Goal: Task Accomplishment & Management: Manage account settings

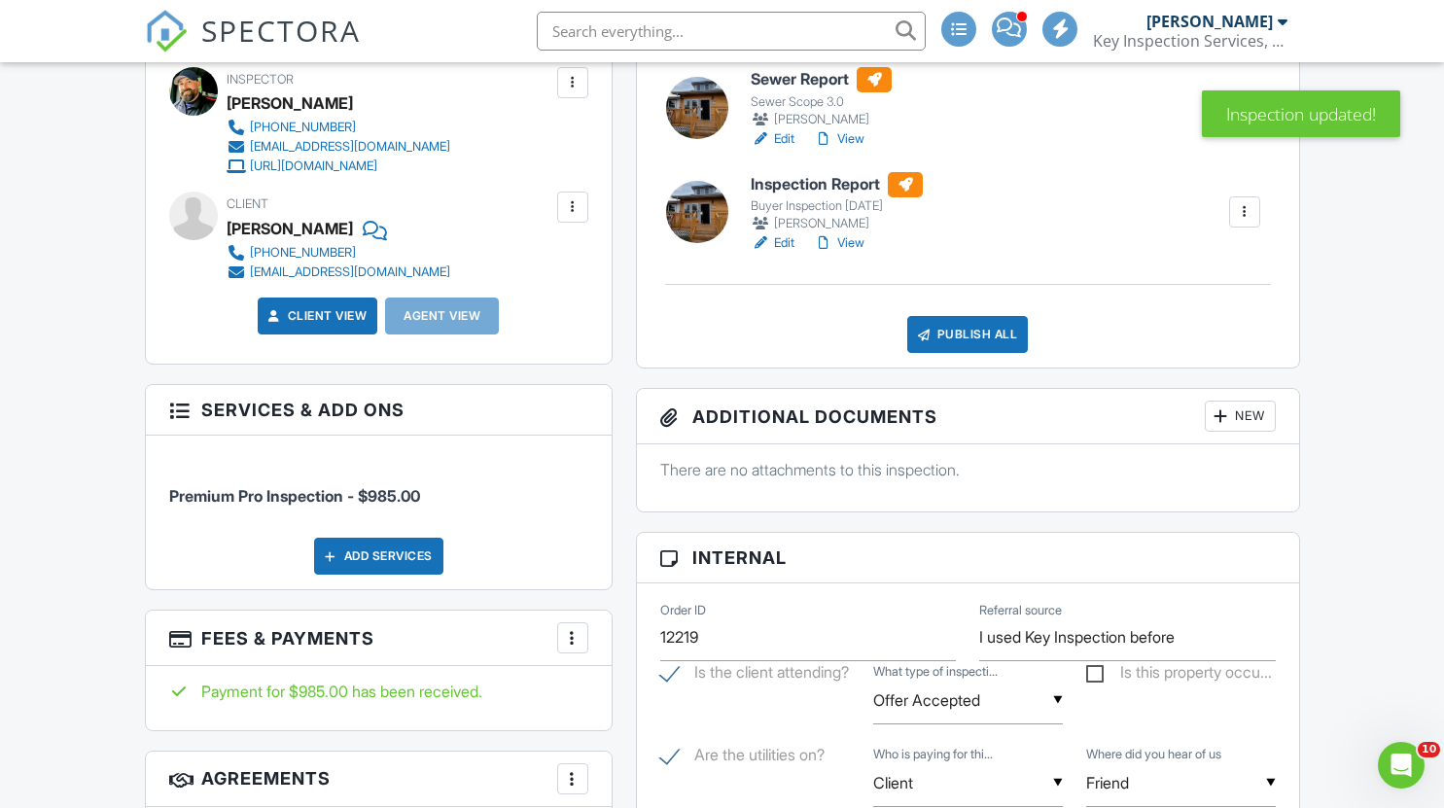
click at [919, 343] on div at bounding box center [923, 334] width 19 height 19
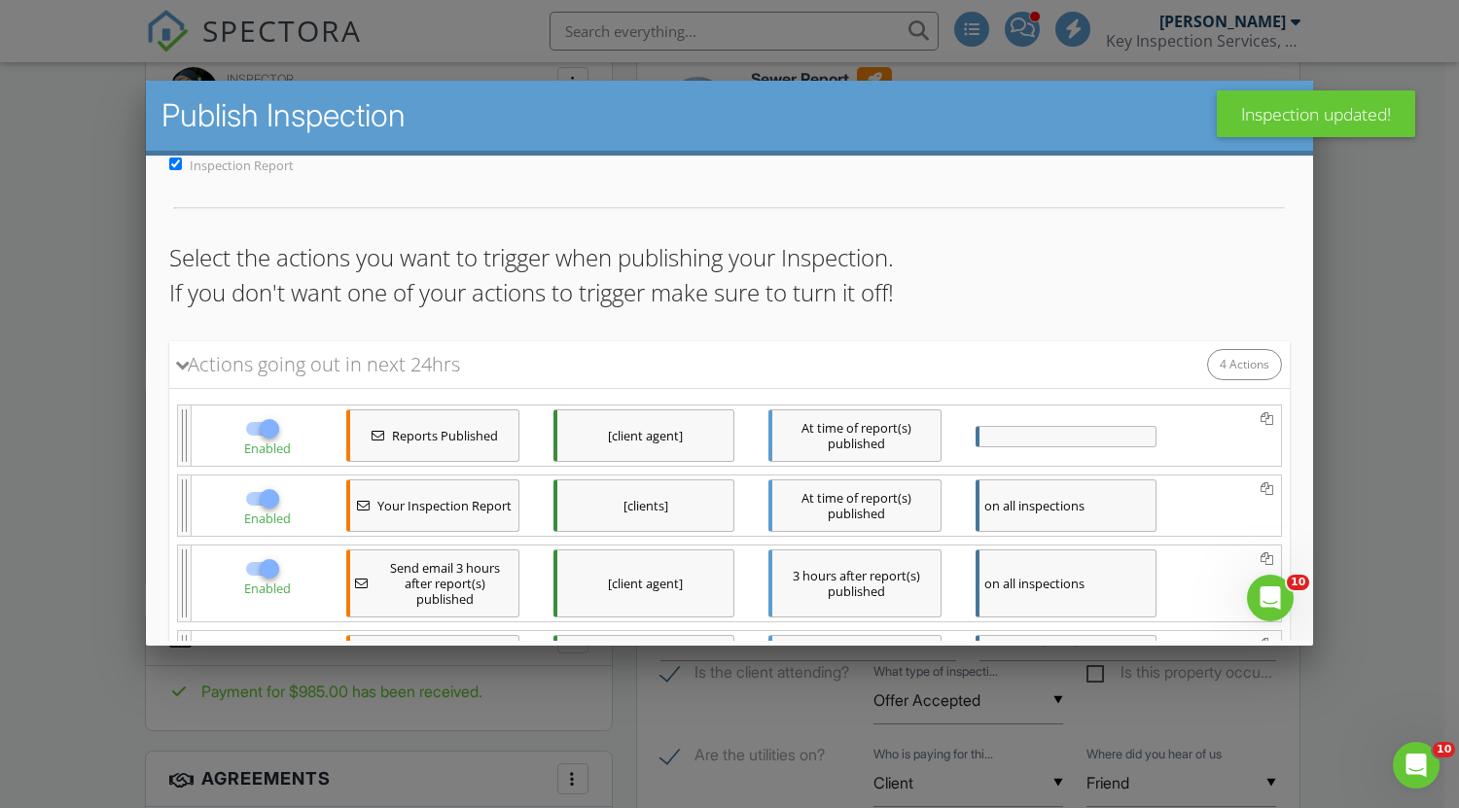
scroll to position [348, 0]
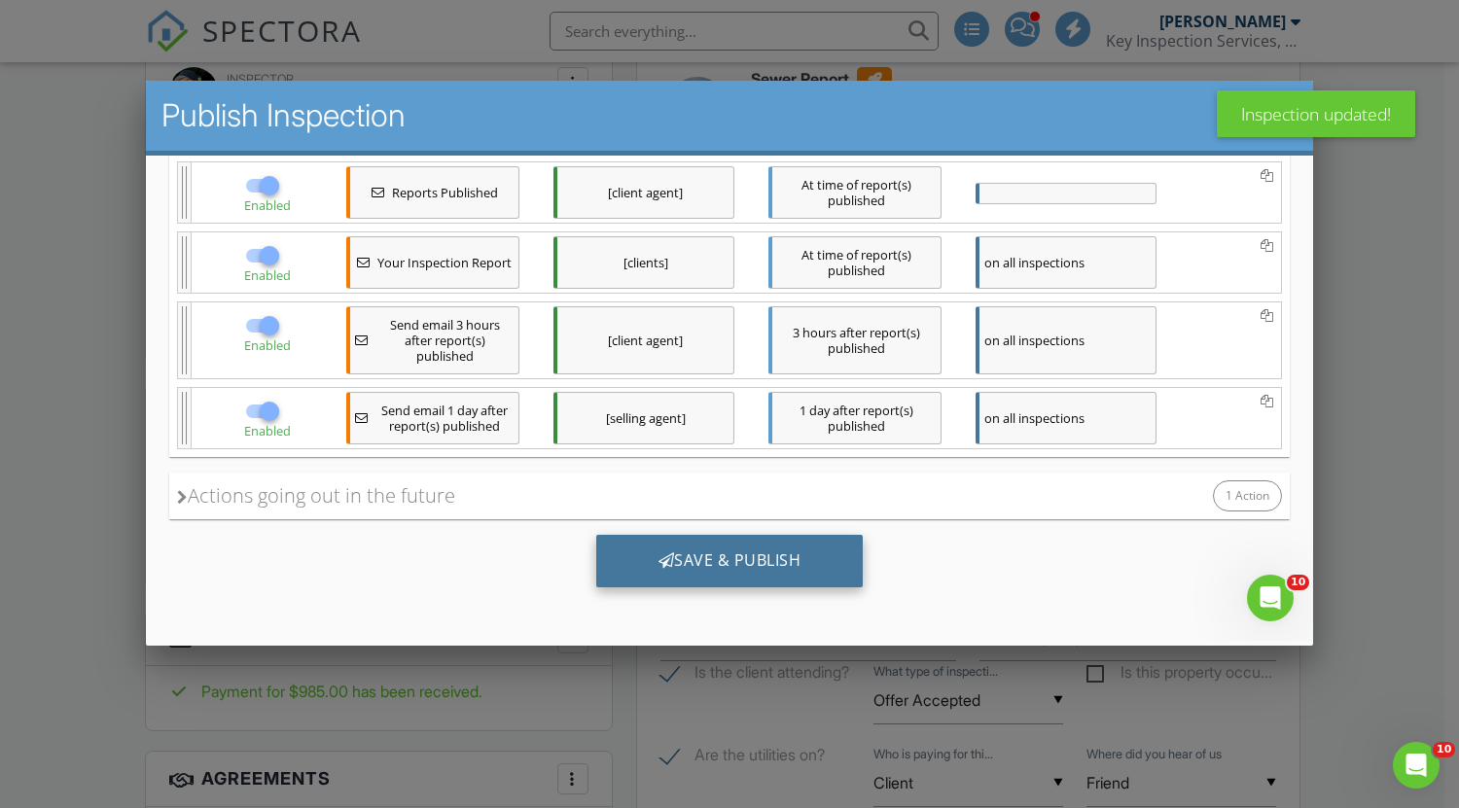
click at [746, 572] on div "Save & Publish" at bounding box center [729, 561] width 267 height 53
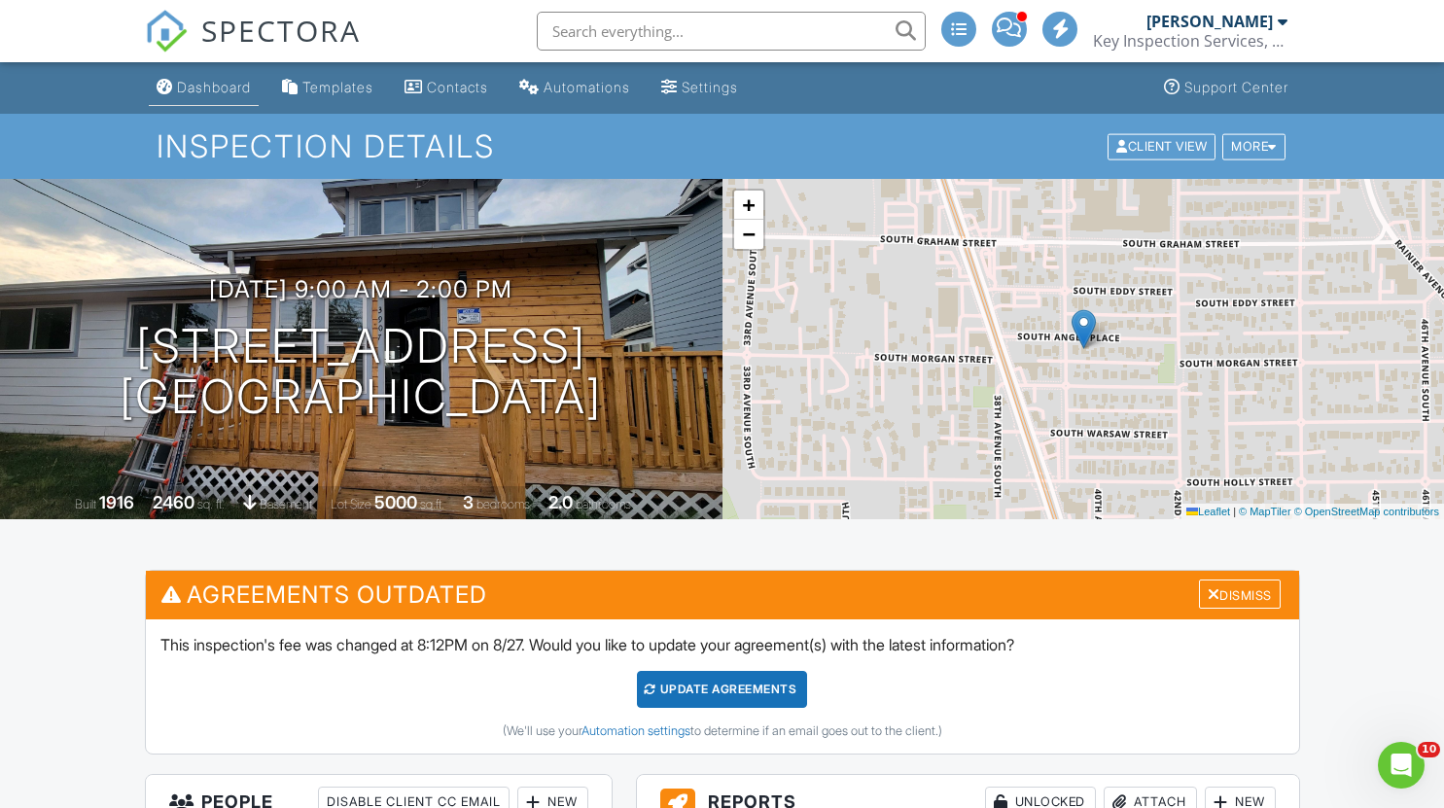
click at [216, 87] on div "Dashboard" at bounding box center [214, 87] width 74 height 17
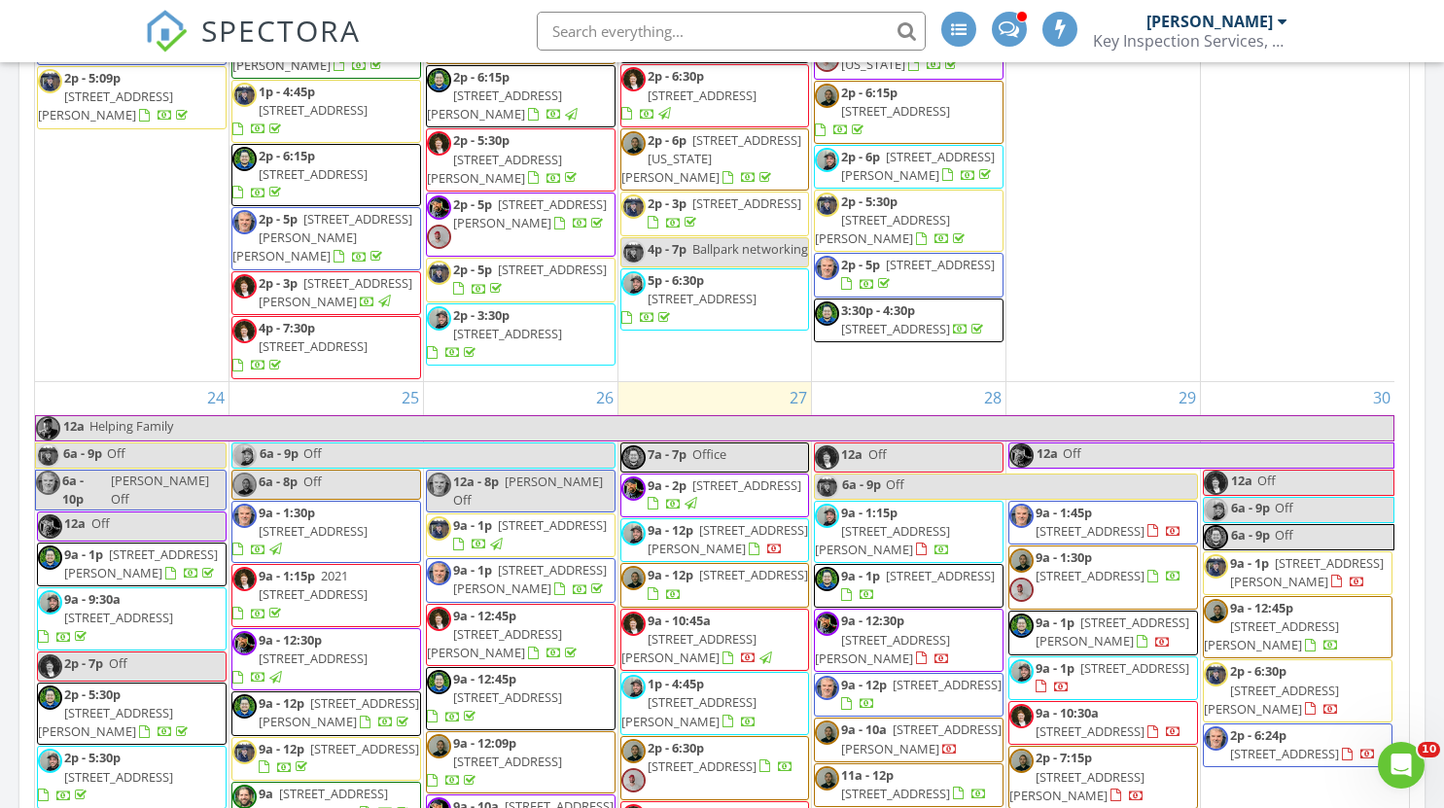
scroll to position [3112, 0]
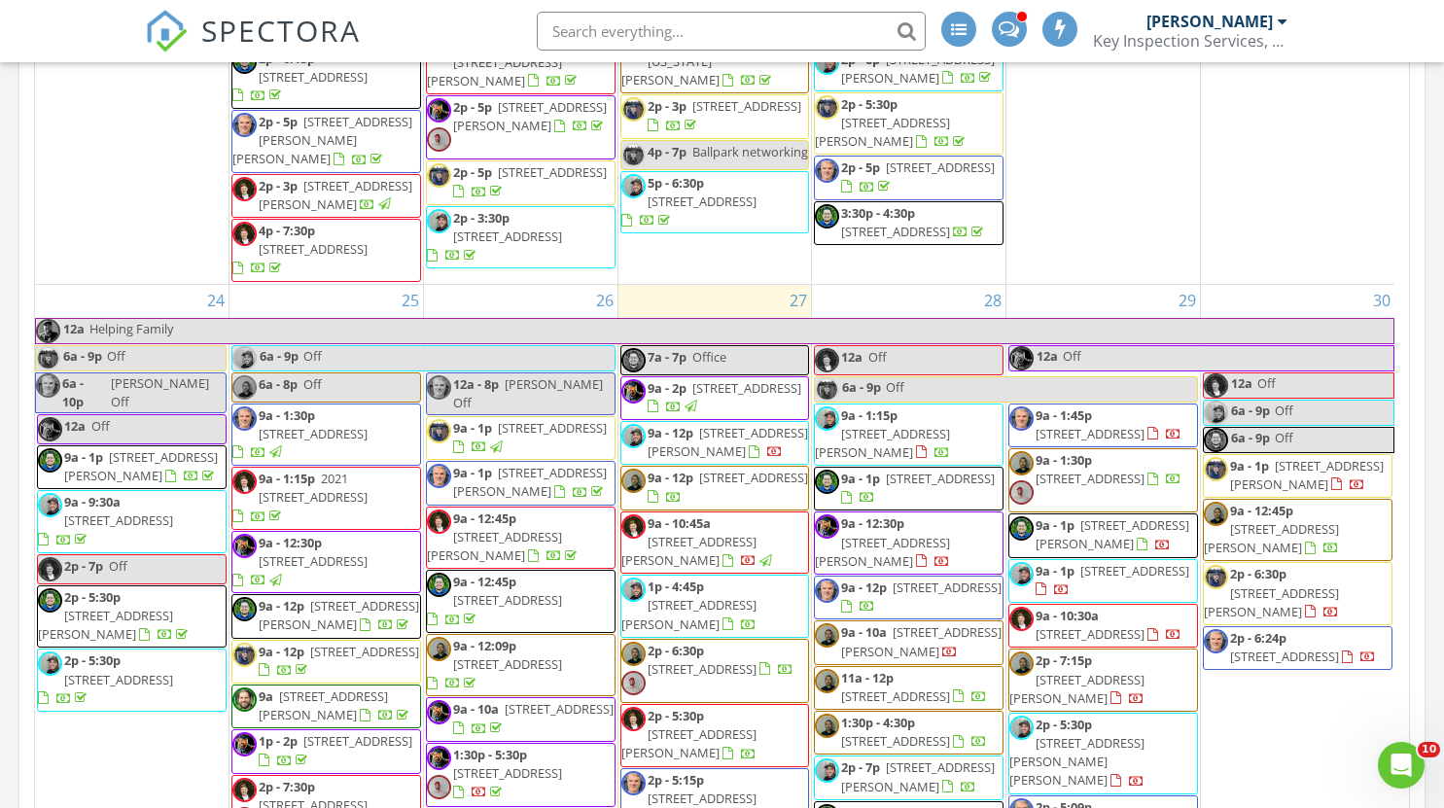
click at [898, 534] on span "20308 79th St Ct E, Bonney Lake 98391" at bounding box center [882, 552] width 135 height 36
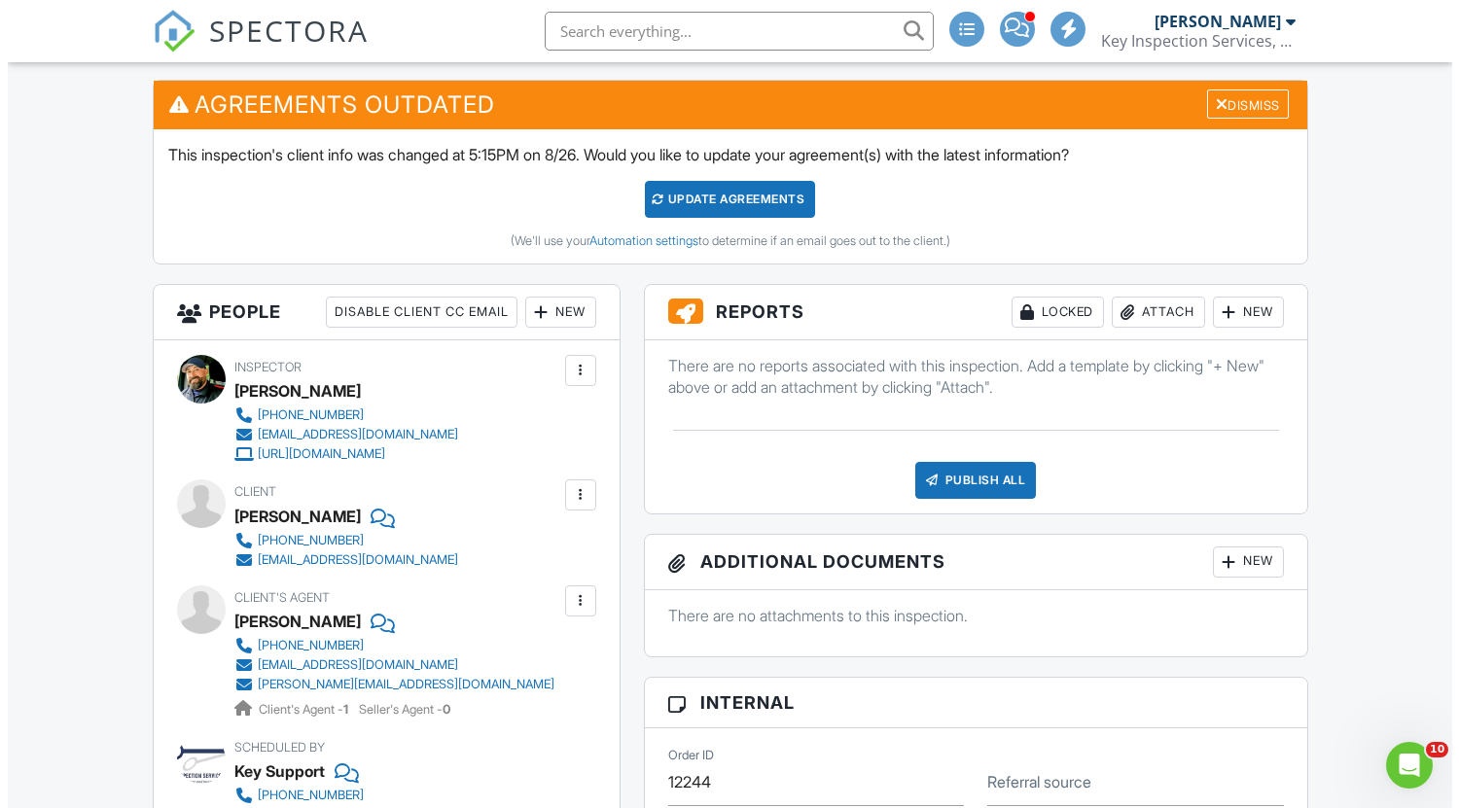
scroll to position [486, 0]
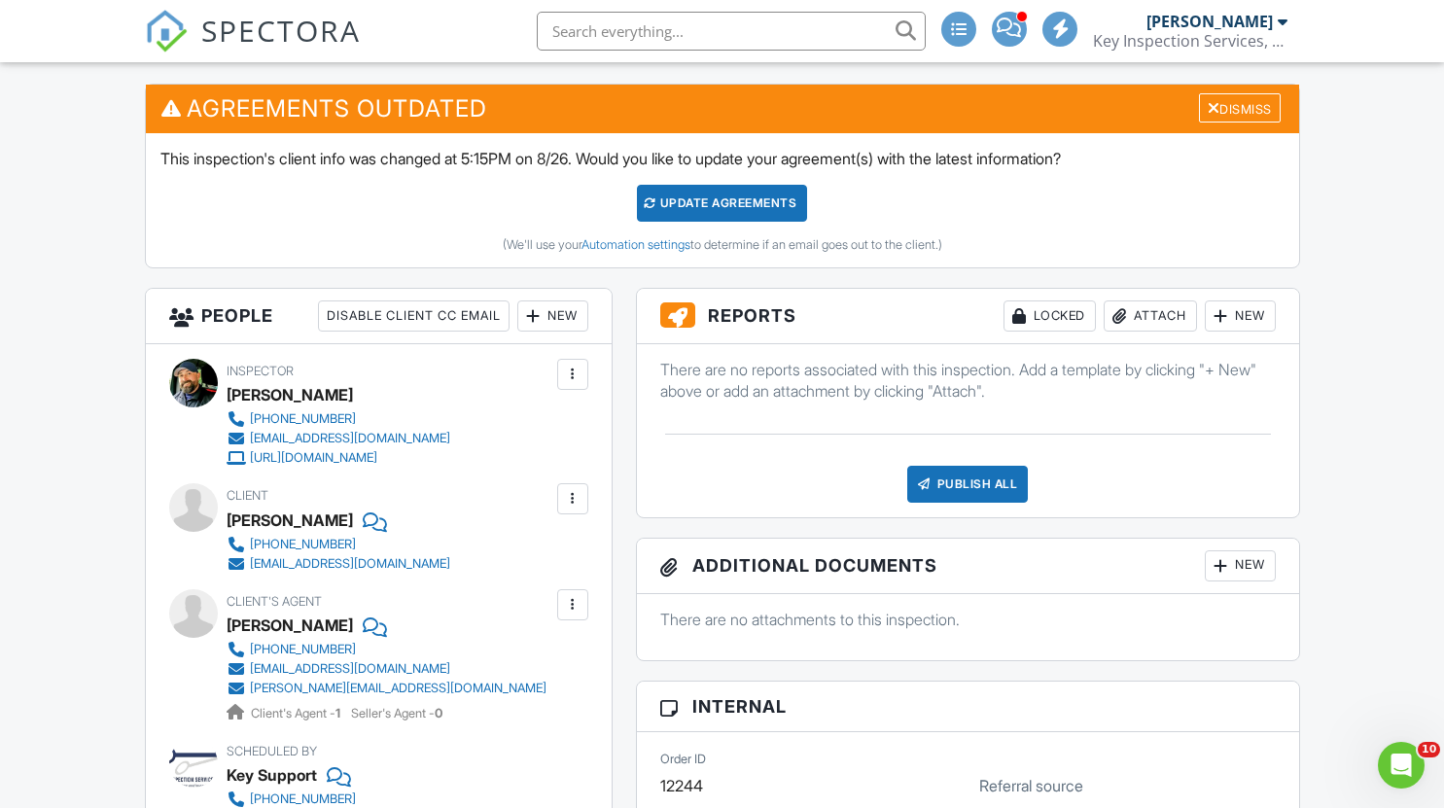
click at [1253, 307] on div "New" at bounding box center [1240, 315] width 71 height 31
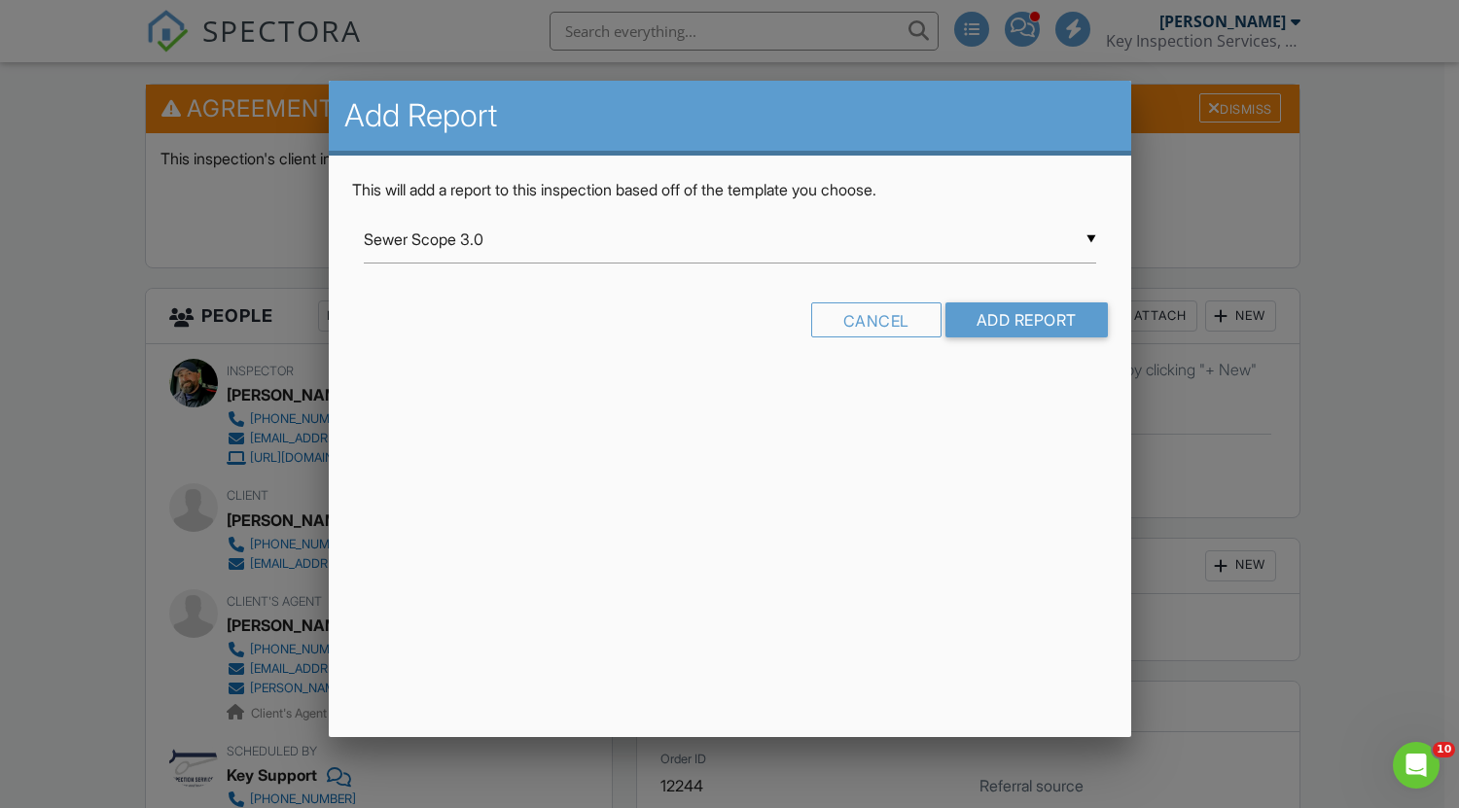
click at [806, 261] on div "▼ Sewer Scope 3.0 Sewer Scope 3.0 Buyer Inspection 7.18.25 Commercial Template …" at bounding box center [730, 240] width 732 height 48
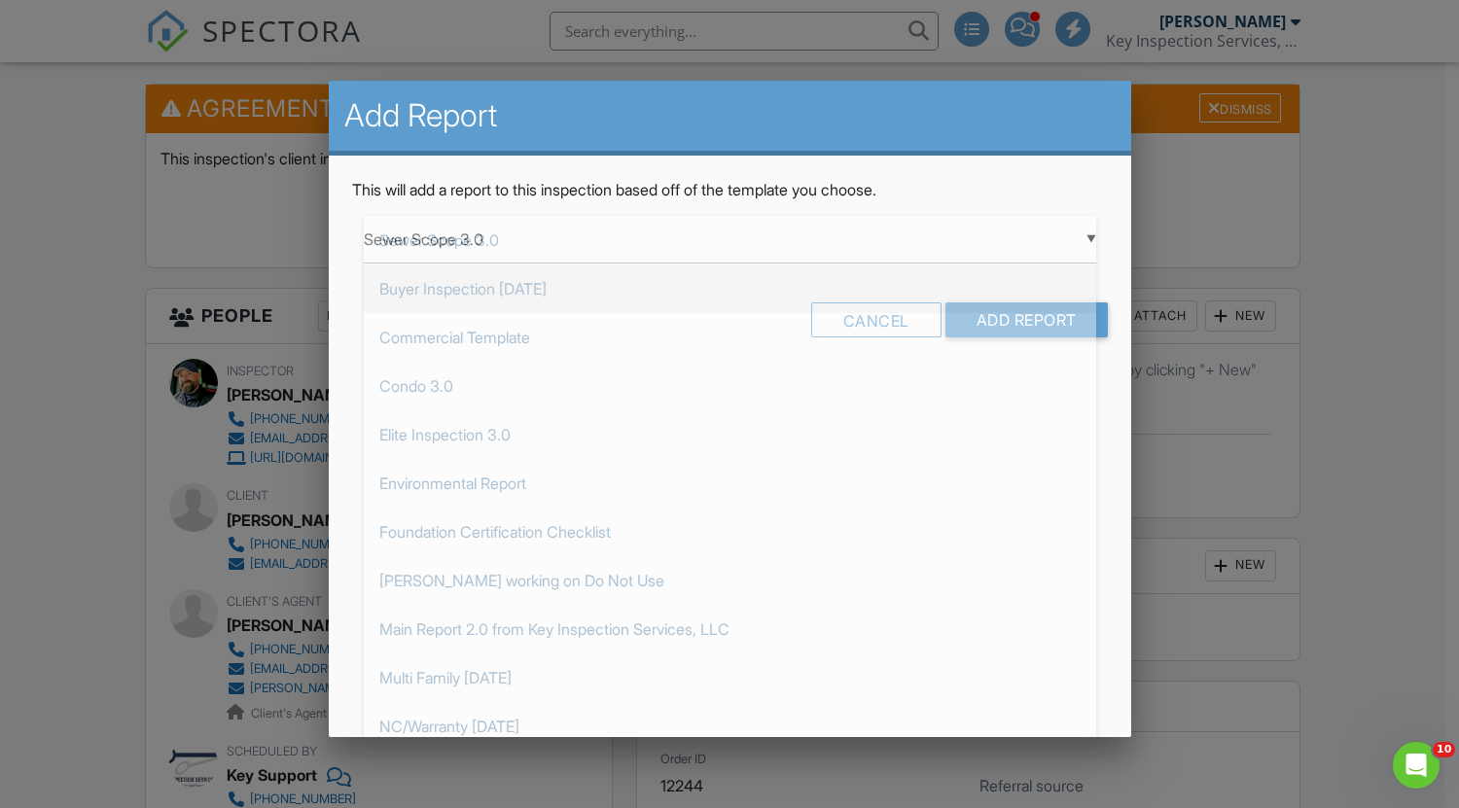
click at [620, 291] on span "Buyer Inspection 7.18.25" at bounding box center [730, 288] width 732 height 49
type input "Buyer Inspection 7.18.25"
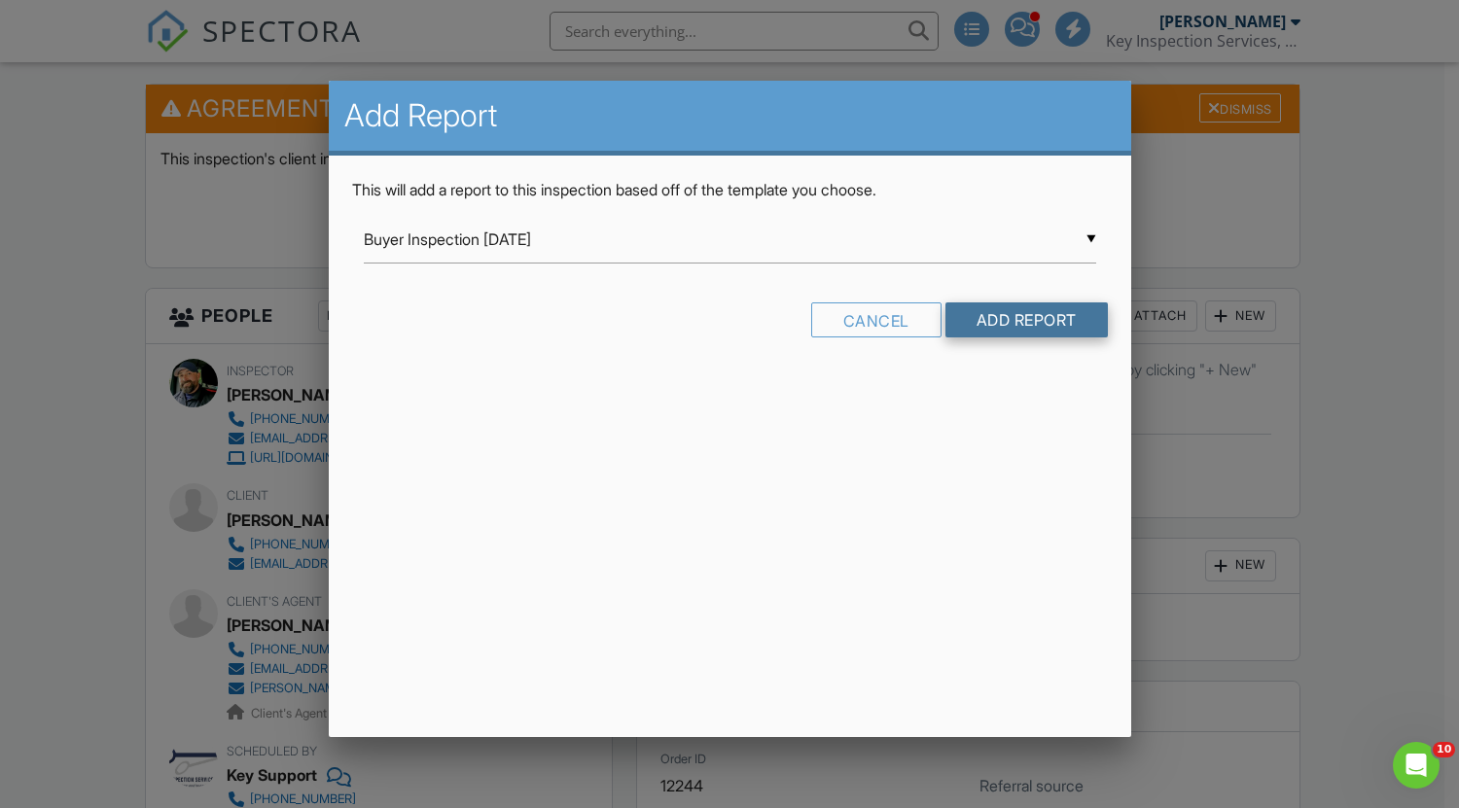
click at [1025, 314] on input "Add Report" at bounding box center [1026, 319] width 162 height 35
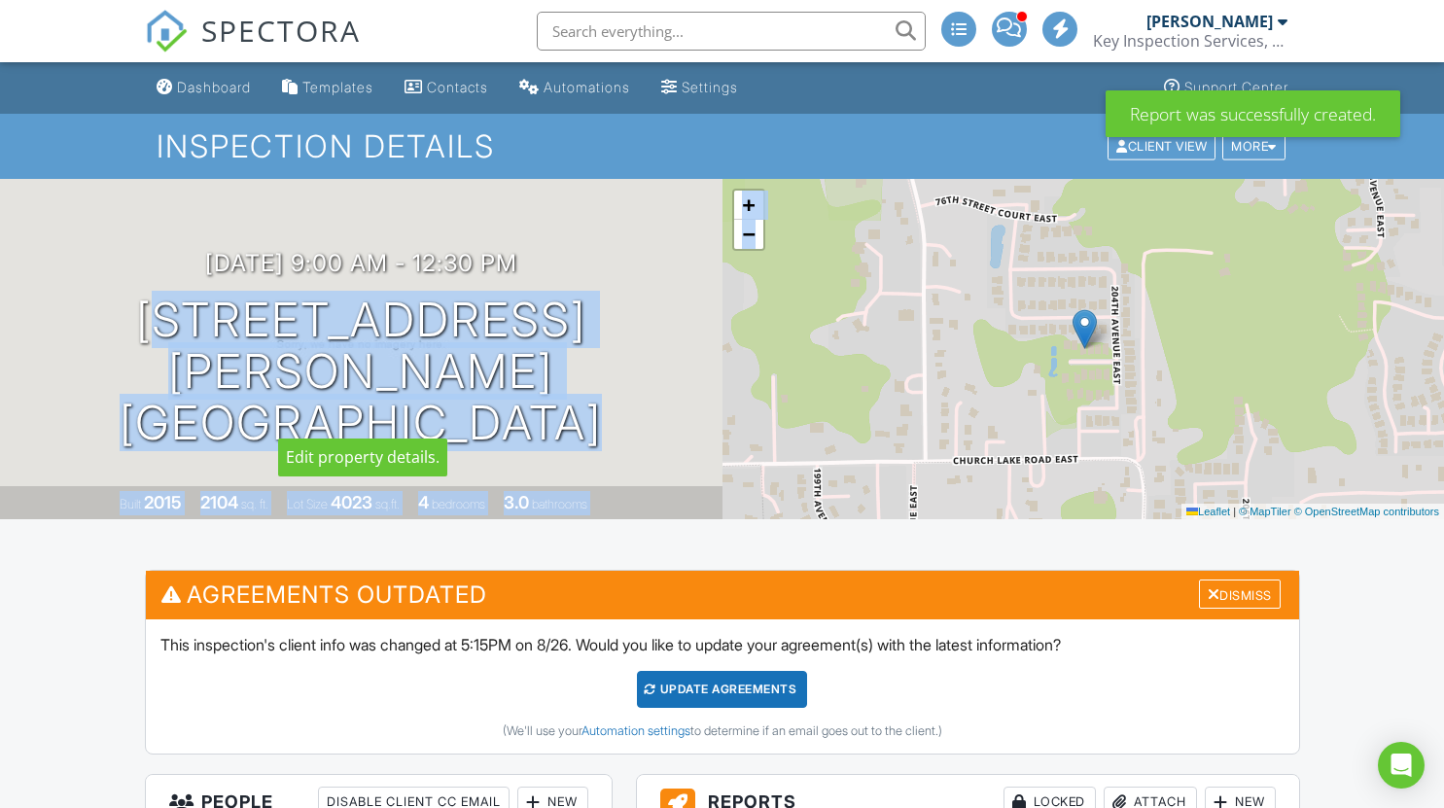
drag, startPoint x: 100, startPoint y: 350, endPoint x: 761, endPoint y: 403, distance: 663.3
click at [761, 403] on div "[DATE] 9:00 am - 12:30 pm [STREET_ADDRESS] [PERSON_NAME][GEOGRAPHIC_DATA], [GEO…" at bounding box center [722, 349] width 1444 height 340
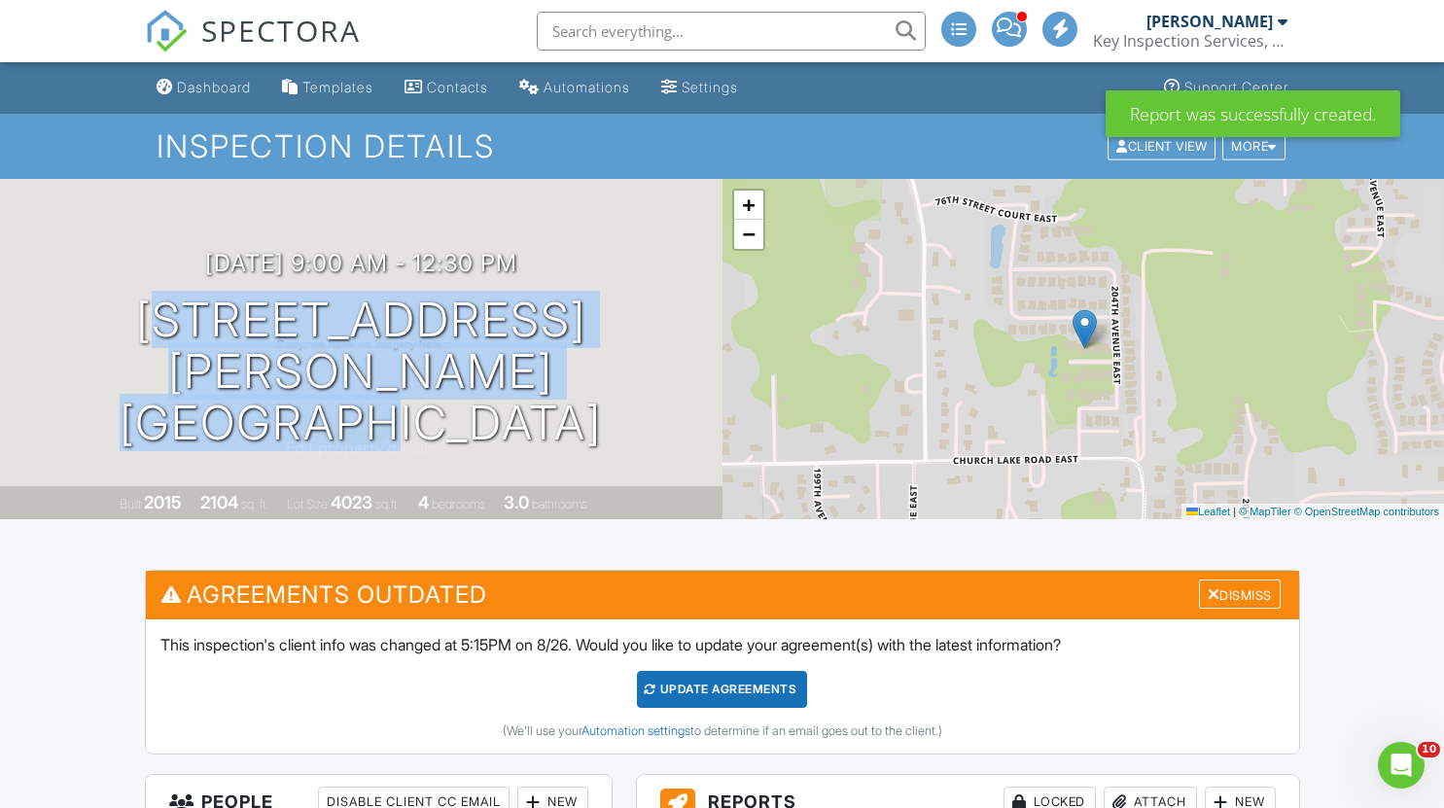
drag, startPoint x: 105, startPoint y: 344, endPoint x: 679, endPoint y: 431, distance: 580.2
click at [679, 431] on div "08/28/2025 9:00 am - 12:30 pm 20308 79th St Ct E Bonney Lake, WA 98391 Built 20…" at bounding box center [361, 349] width 723 height 340
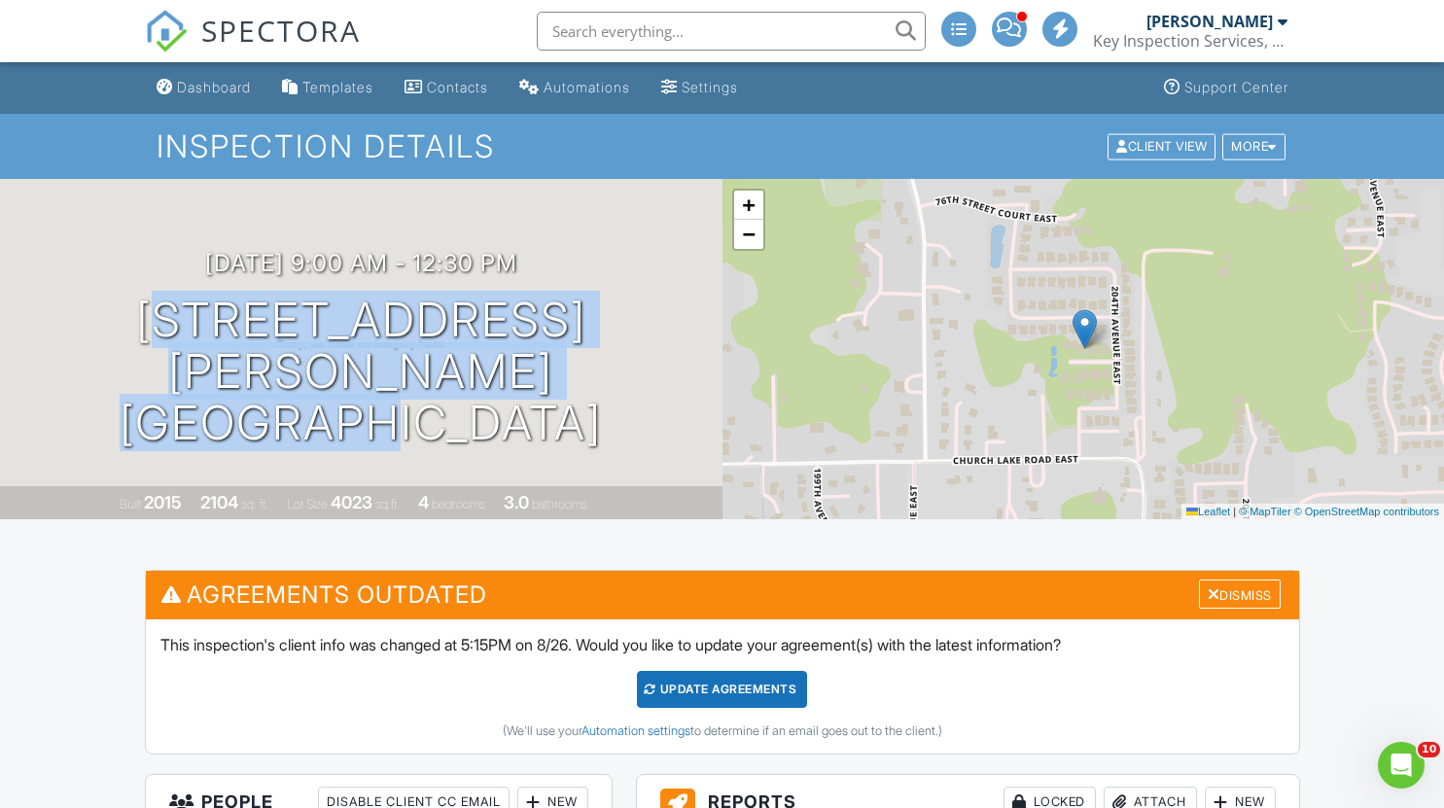
copy h1 "20308 79th St Ct E Bonney Lake, WA 98391"
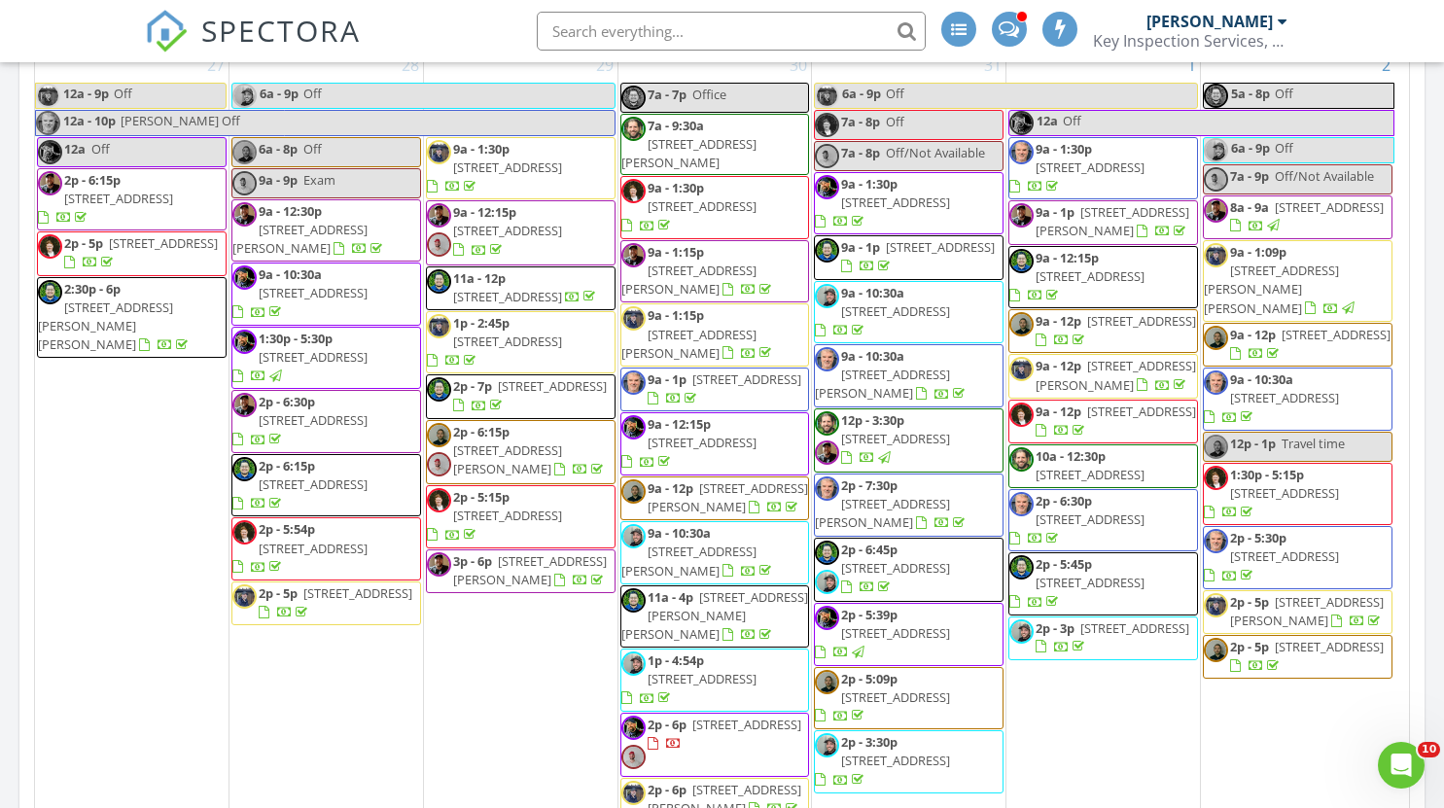
scroll to position [3209, 0]
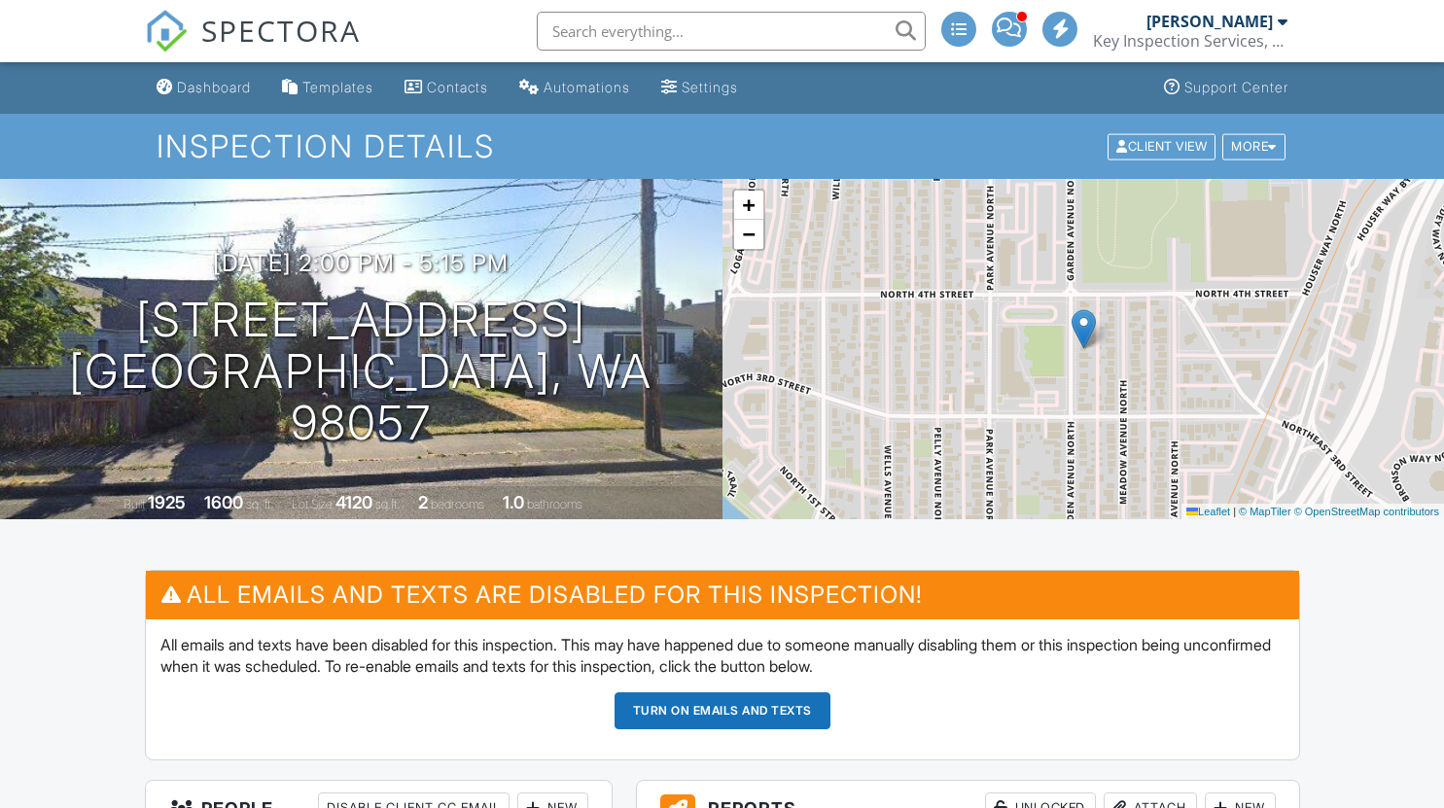
click at [737, 712] on button "Turn on emails and texts" at bounding box center [723, 710] width 216 height 37
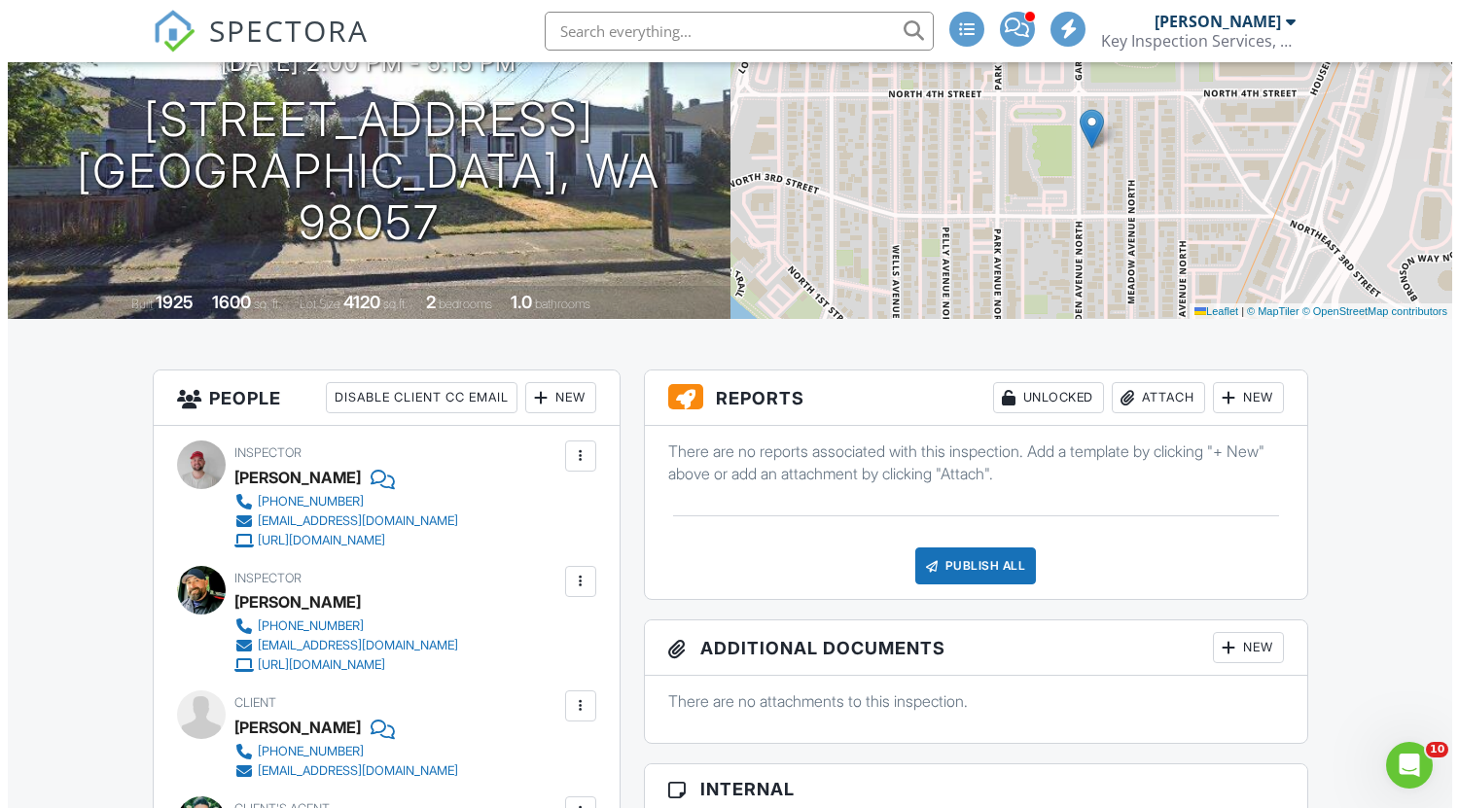
scroll to position [194, 0]
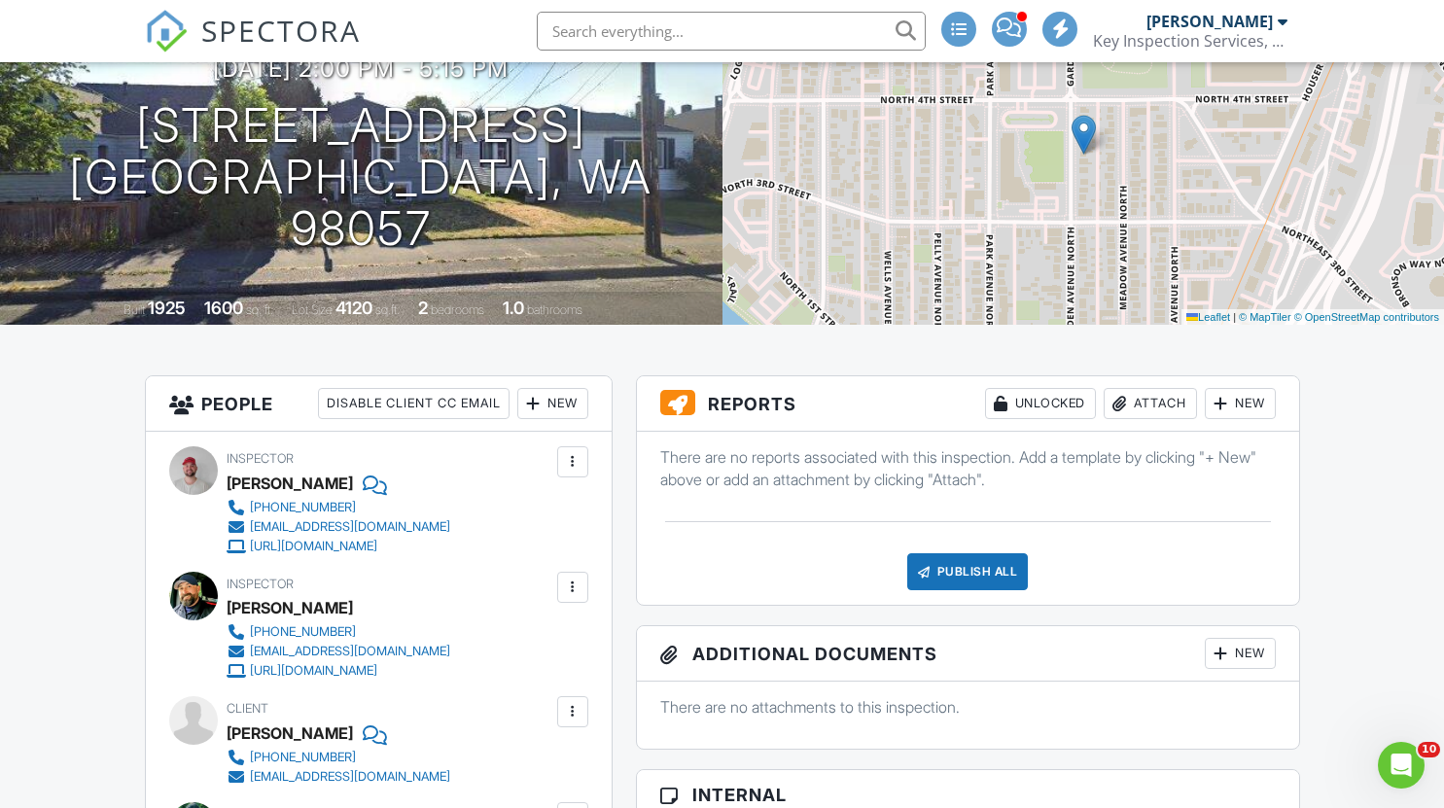
click at [1222, 411] on div at bounding box center [1221, 403] width 19 height 19
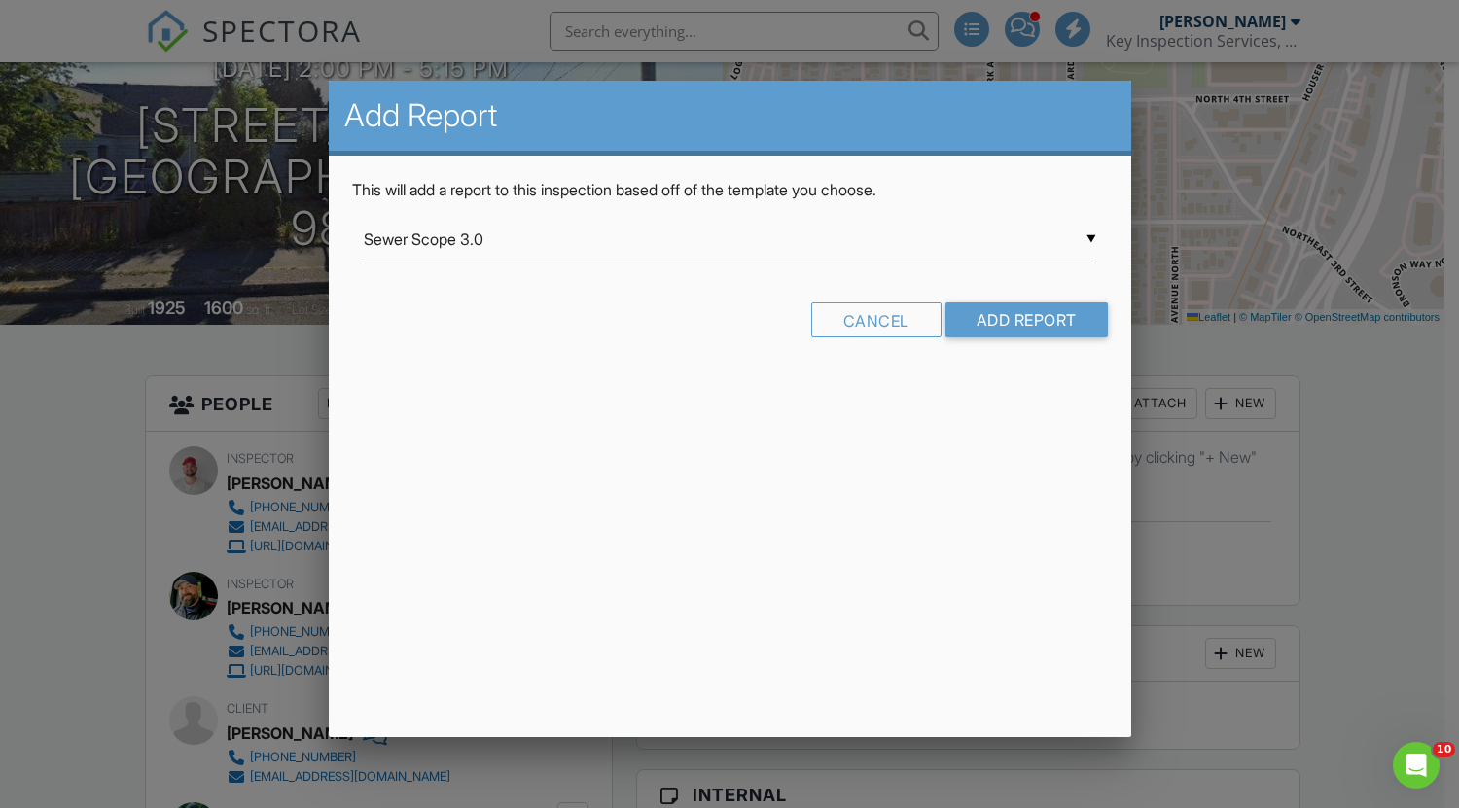
click at [570, 240] on div "▼ Sewer Scope 3.0 Sewer Scope 3.0 Buyer Inspection 7.18.25 Commercial Template …" at bounding box center [730, 240] width 732 height 48
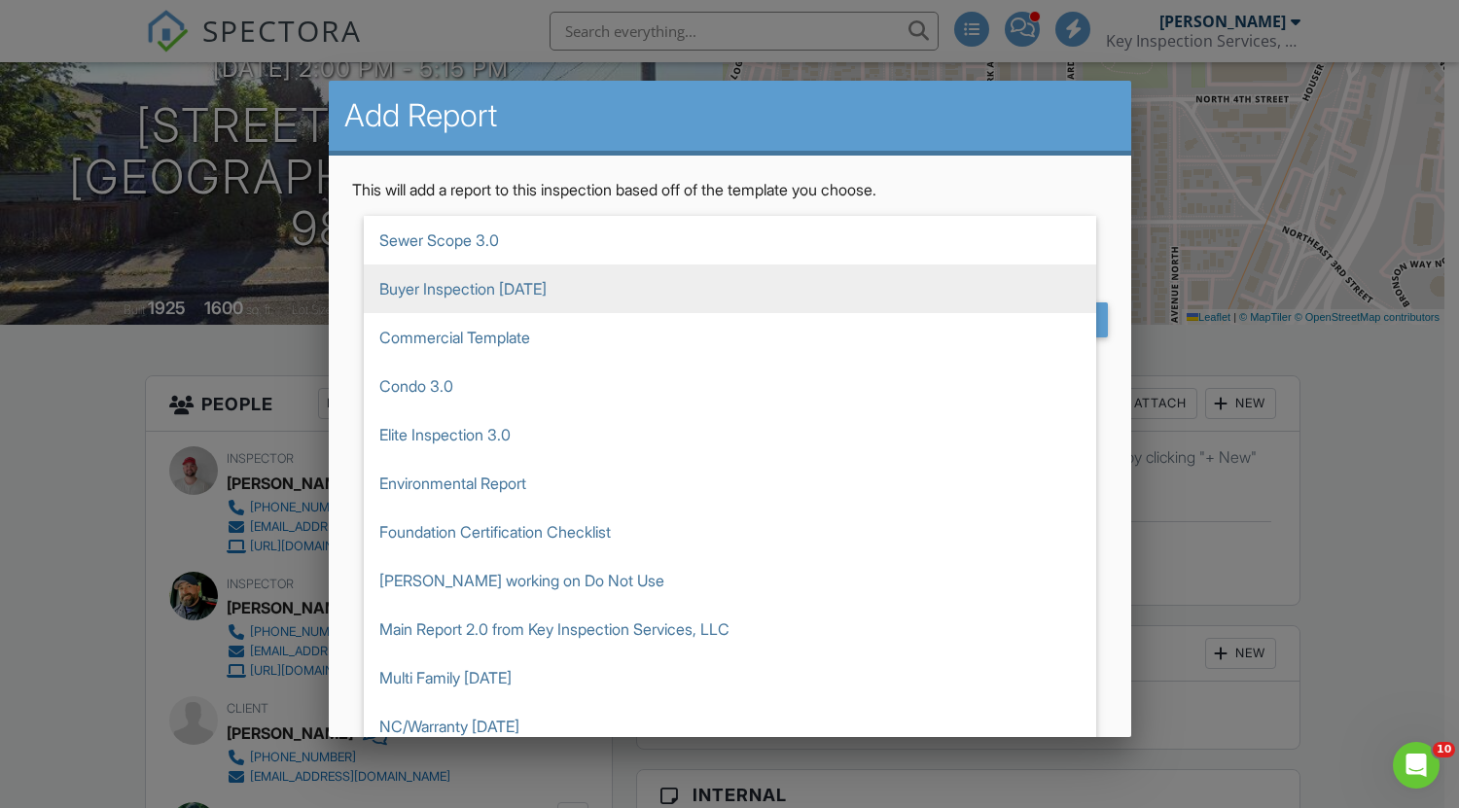
click at [395, 293] on span "Buyer Inspection [DATE]" at bounding box center [730, 288] width 732 height 49
type input "Buyer Inspection [DATE]"
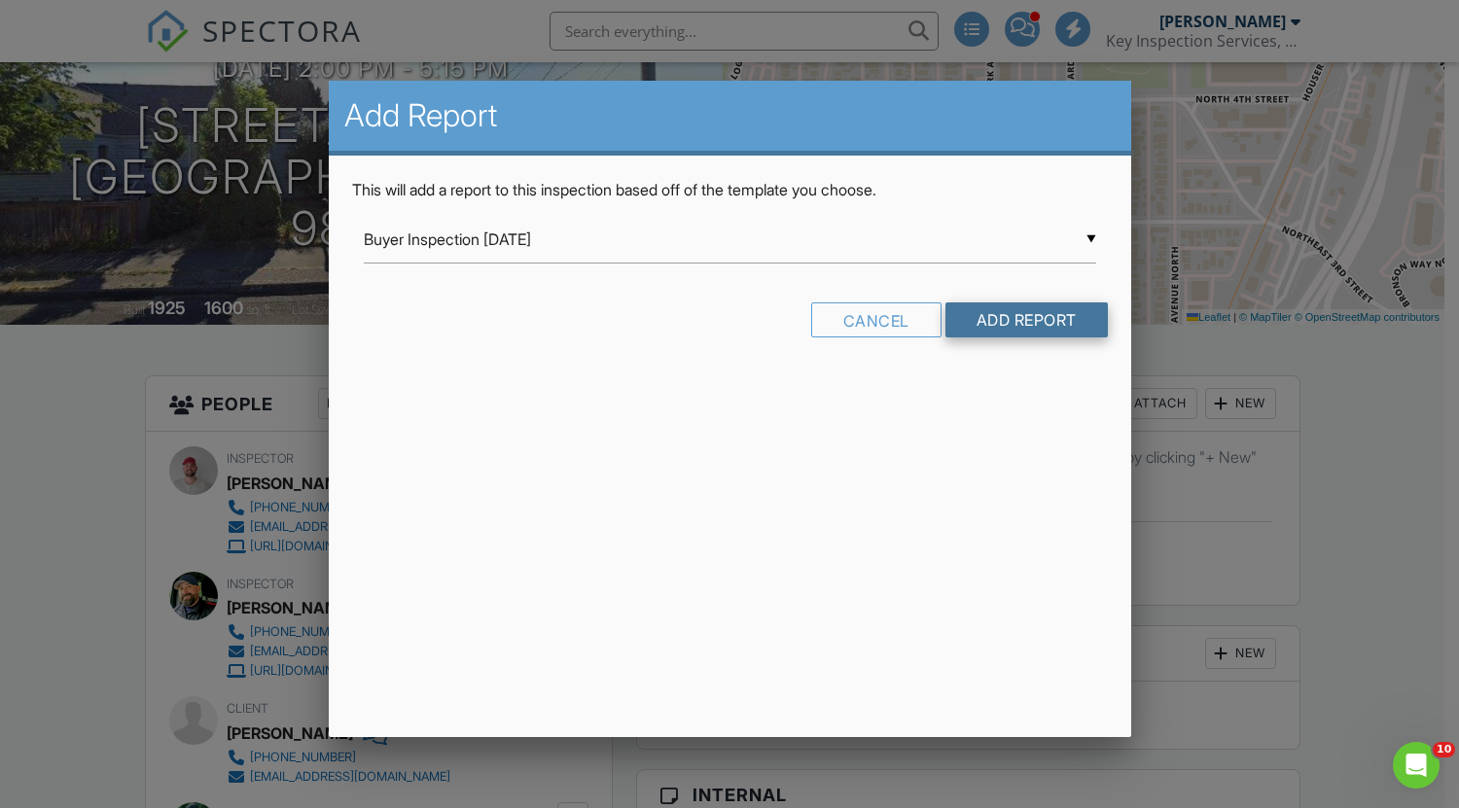
click at [1022, 324] on input "Add Report" at bounding box center [1026, 319] width 162 height 35
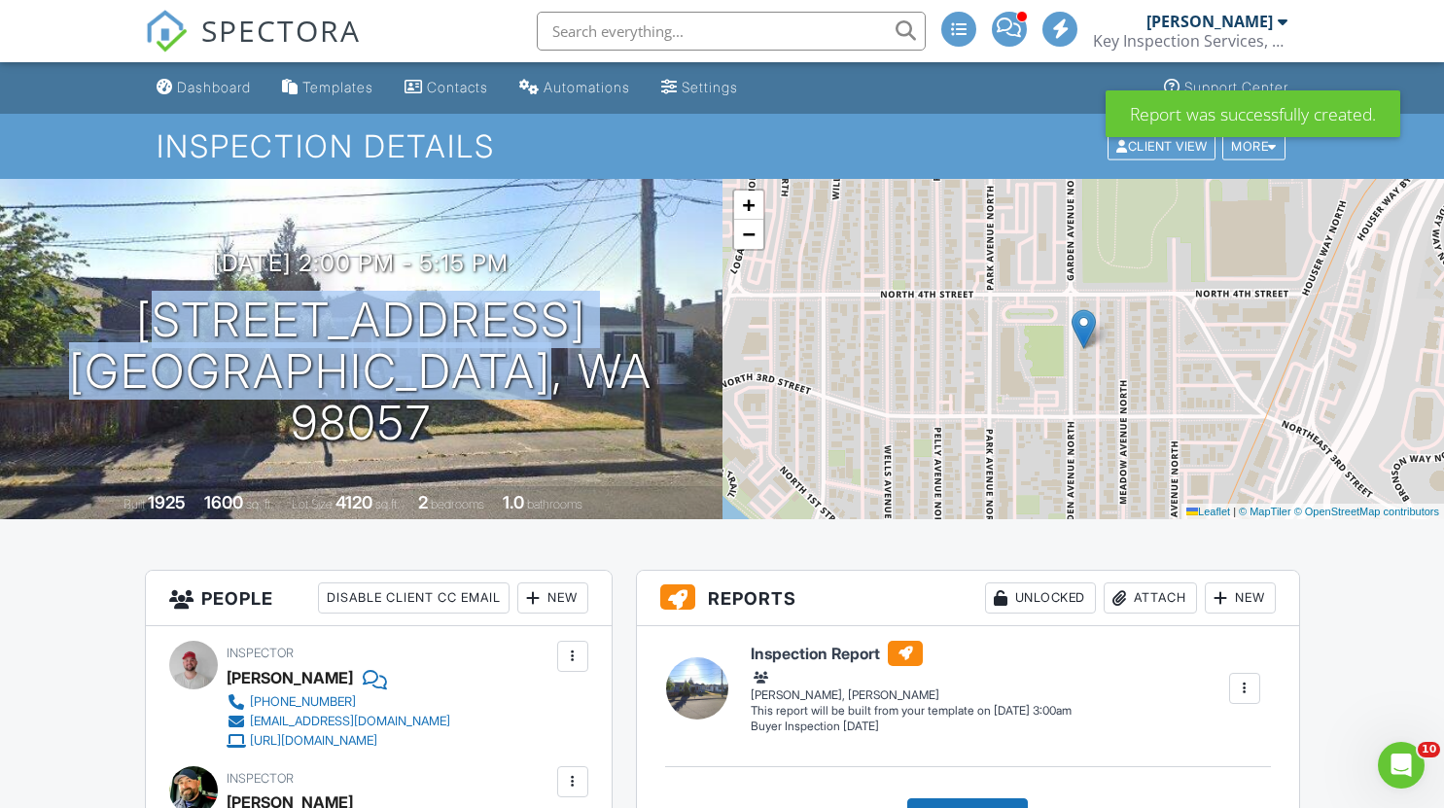
drag, startPoint x: 103, startPoint y: 348, endPoint x: 669, endPoint y: 420, distance: 570.5
click at [669, 420] on div "[DATE] 2:00 pm - 5:15 pm [STREET_ADDRESS] [GEOGRAPHIC_DATA], WA 98057" at bounding box center [361, 349] width 723 height 198
copy h1 "[STREET_ADDRESS]"
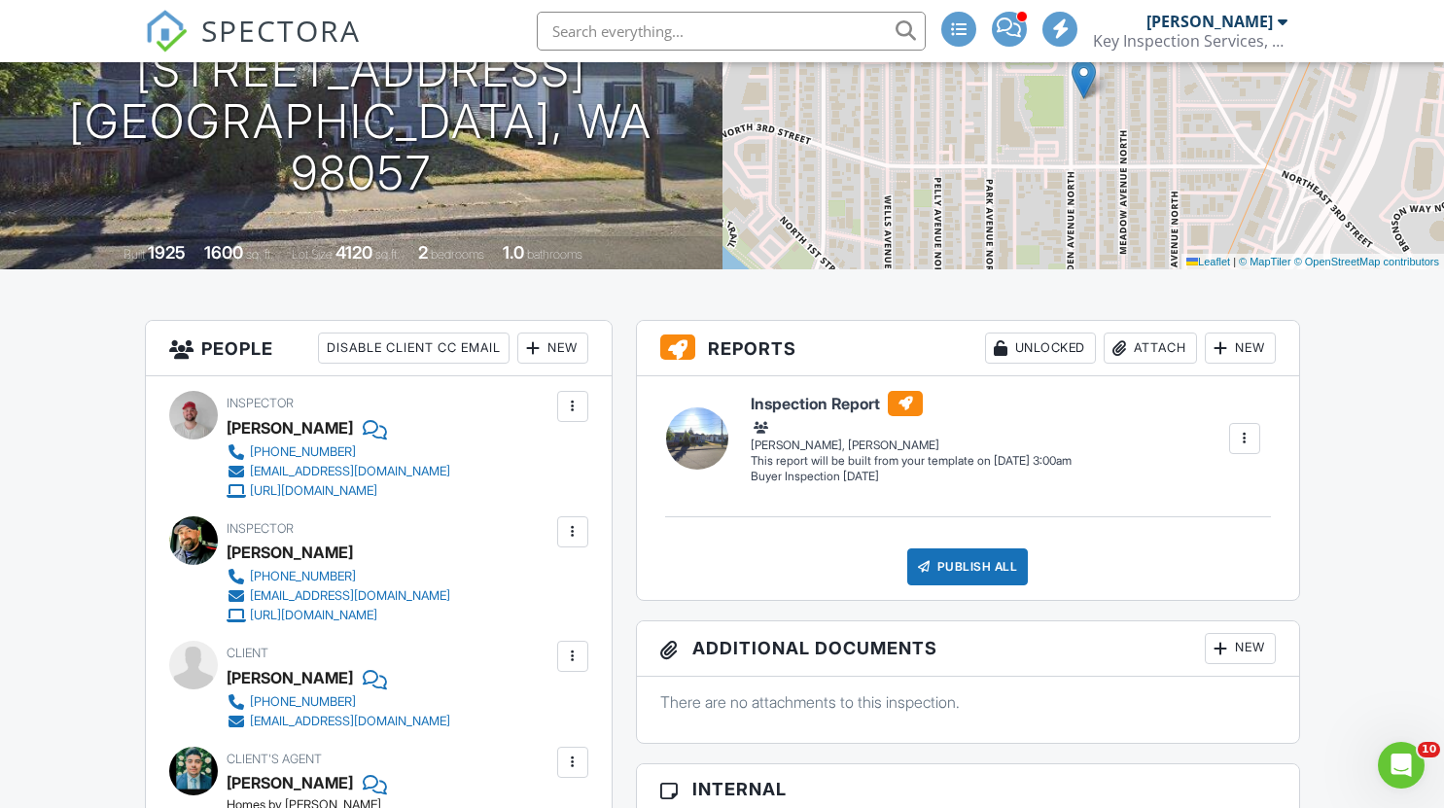
scroll to position [194, 0]
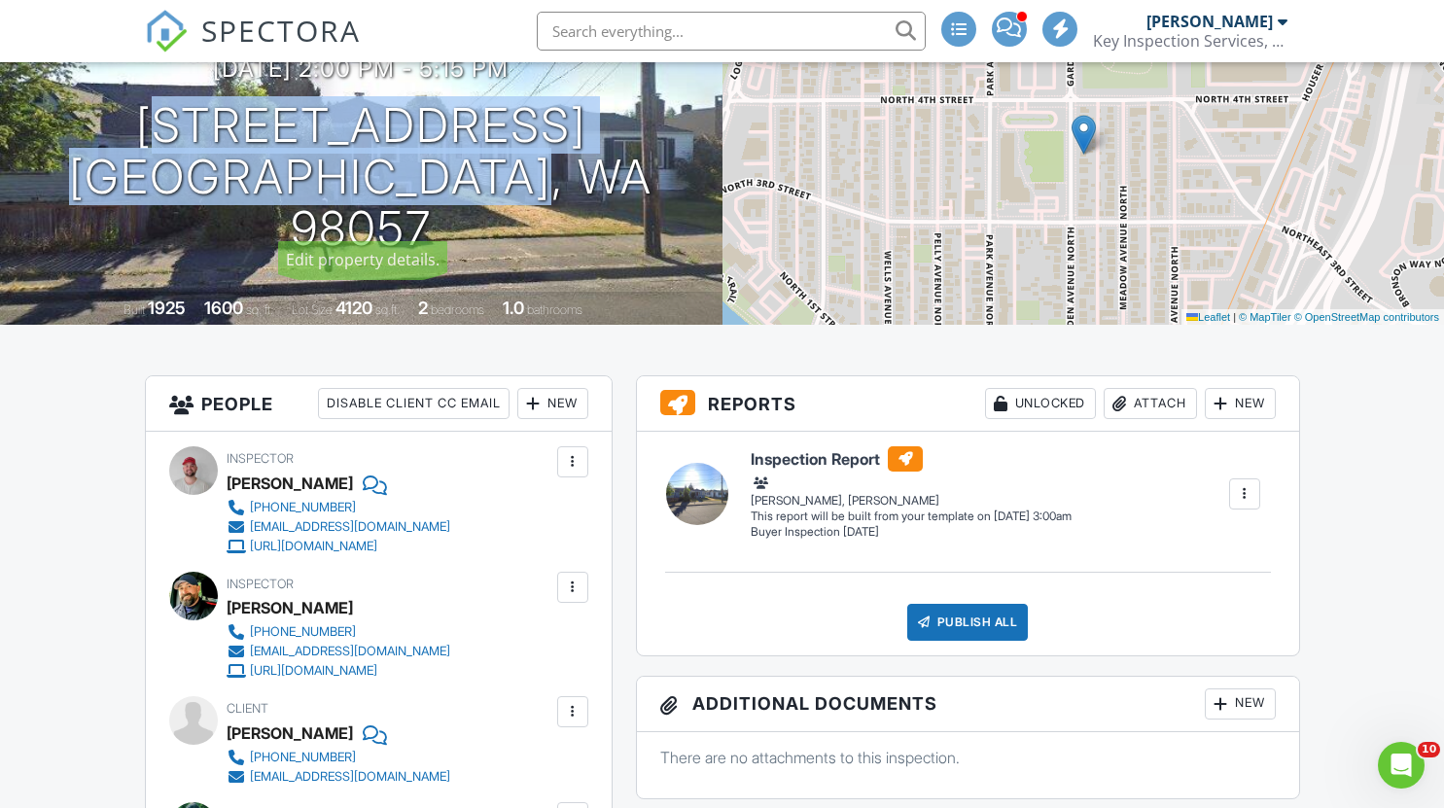
drag, startPoint x: 119, startPoint y: 148, endPoint x: 620, endPoint y: 208, distance: 505.4
click at [620, 208] on div "[DATE] 2:00 pm - 5:15 pm [STREET_ADDRESS] [GEOGRAPHIC_DATA], WA 98057" at bounding box center [361, 154] width 723 height 198
copy h1 "[STREET_ADDRESS]"
